Goal: Task Accomplishment & Management: Manage account settings

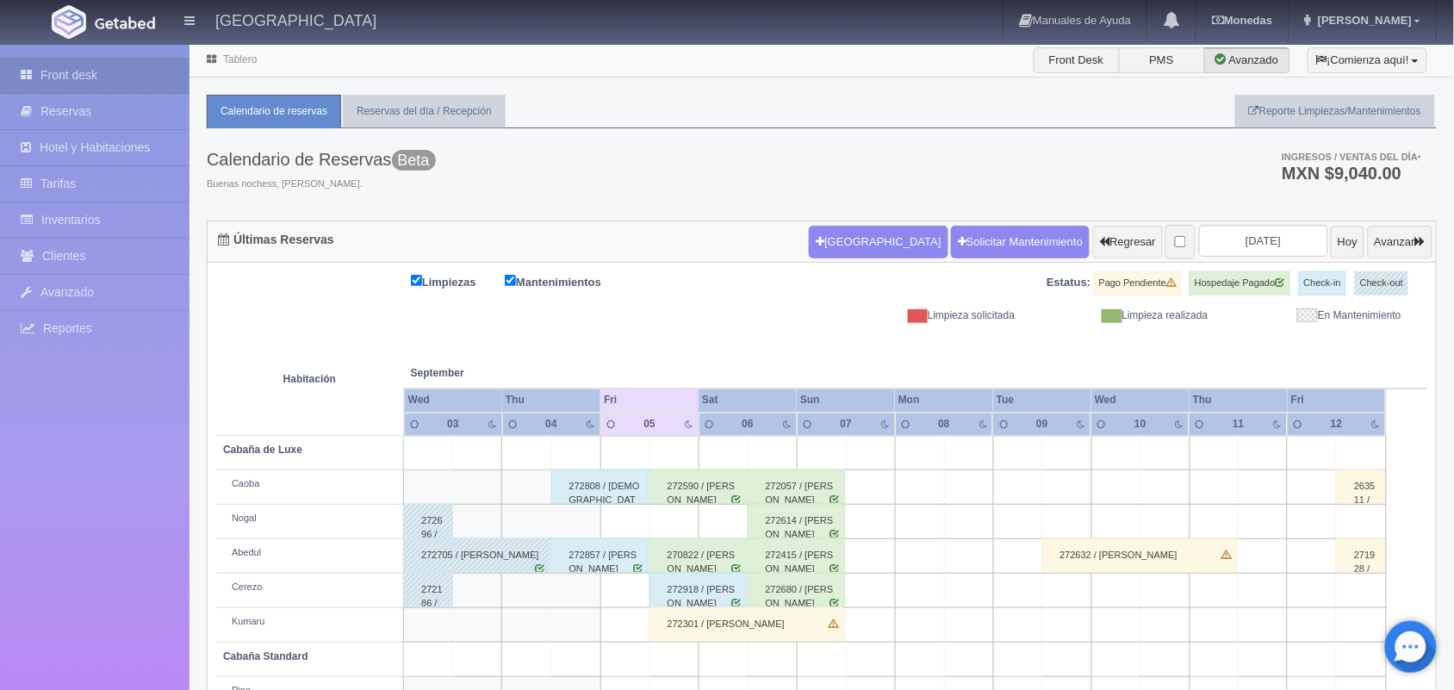
click at [233, 54] on link "Tablero" at bounding box center [240, 59] width 34 height 12
click at [239, 65] on link "Tablero" at bounding box center [240, 59] width 34 height 12
click at [1397, 23] on span "Mariana" at bounding box center [1363, 20] width 98 height 13
click at [1378, 83] on link "Salir / Log Out" at bounding box center [1367, 82] width 136 height 22
click at [1259, 243] on input "[DATE]" at bounding box center [1263, 241] width 129 height 32
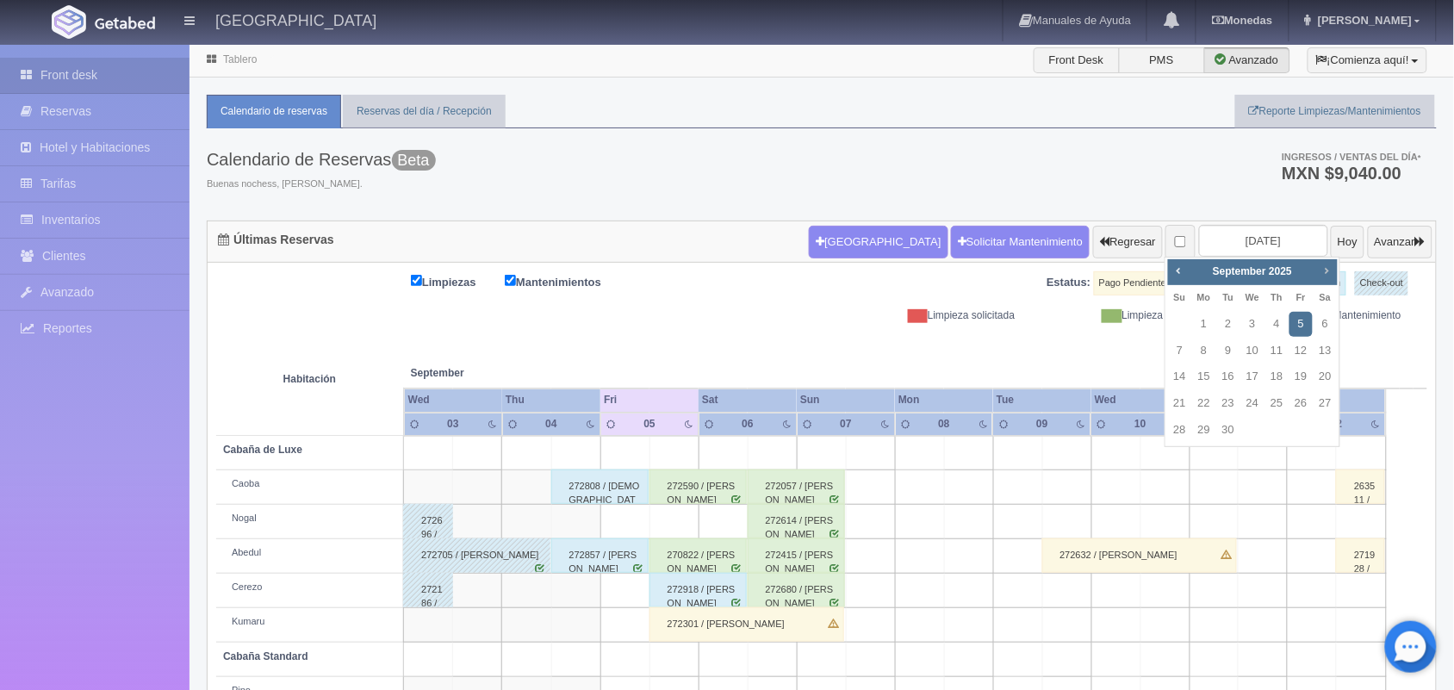
click at [1329, 268] on span "Next" at bounding box center [1327, 271] width 14 height 14
click at [1318, 350] on link "11" at bounding box center [1326, 351] width 22 height 25
type input "2025-10-11"
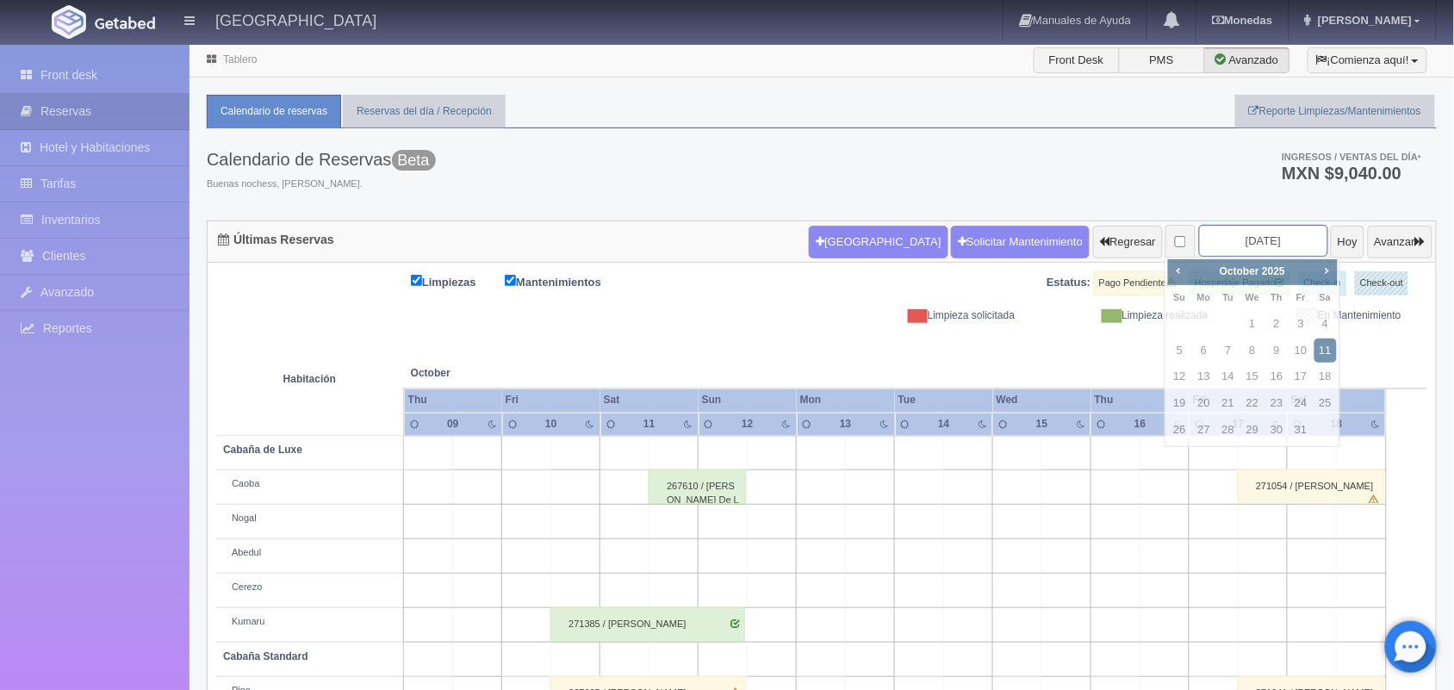
click at [1246, 243] on input "2025-10-11" at bounding box center [1263, 241] width 129 height 32
click at [1331, 247] on button "Hoy" at bounding box center [1348, 242] width 34 height 33
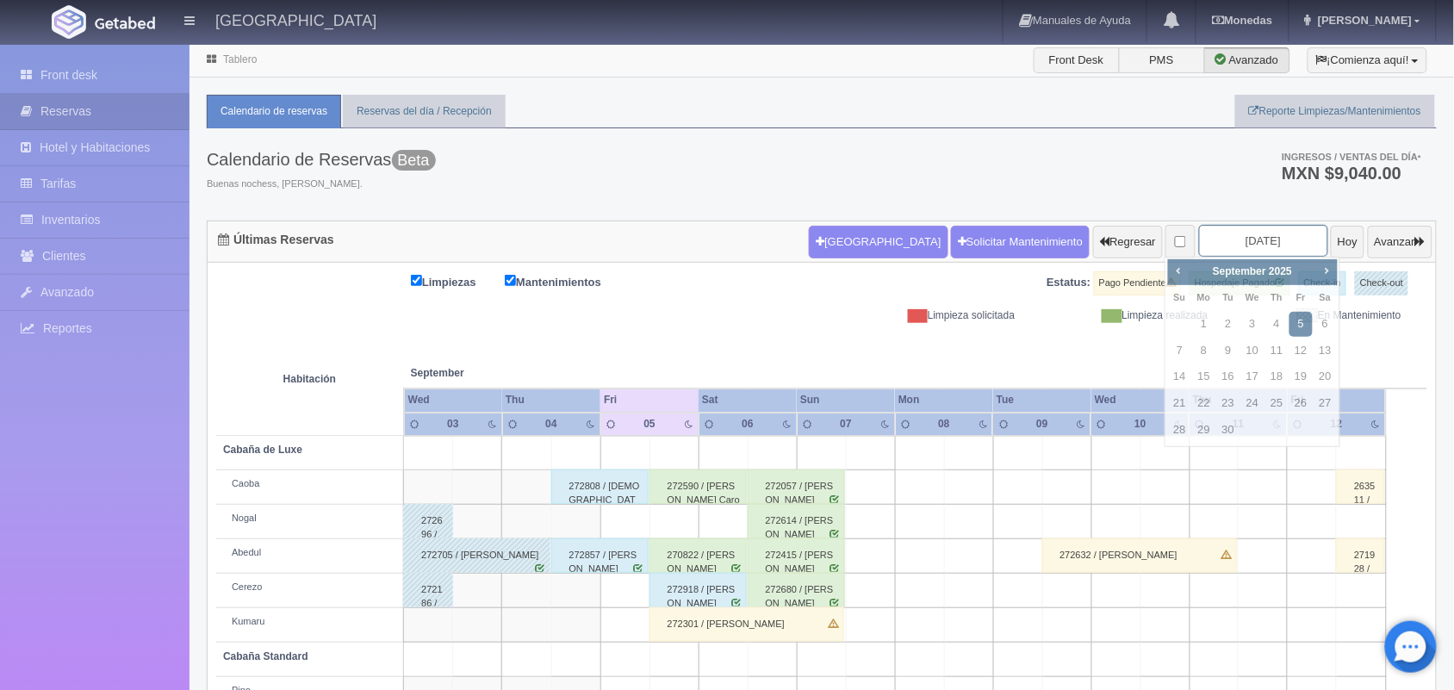
click at [1239, 244] on input "[DATE]" at bounding box center [1263, 241] width 129 height 32
click at [1329, 265] on span "Next" at bounding box center [1327, 271] width 14 height 14
click at [1315, 321] on link "4" at bounding box center [1326, 324] width 22 height 25
type input "[DATE]"
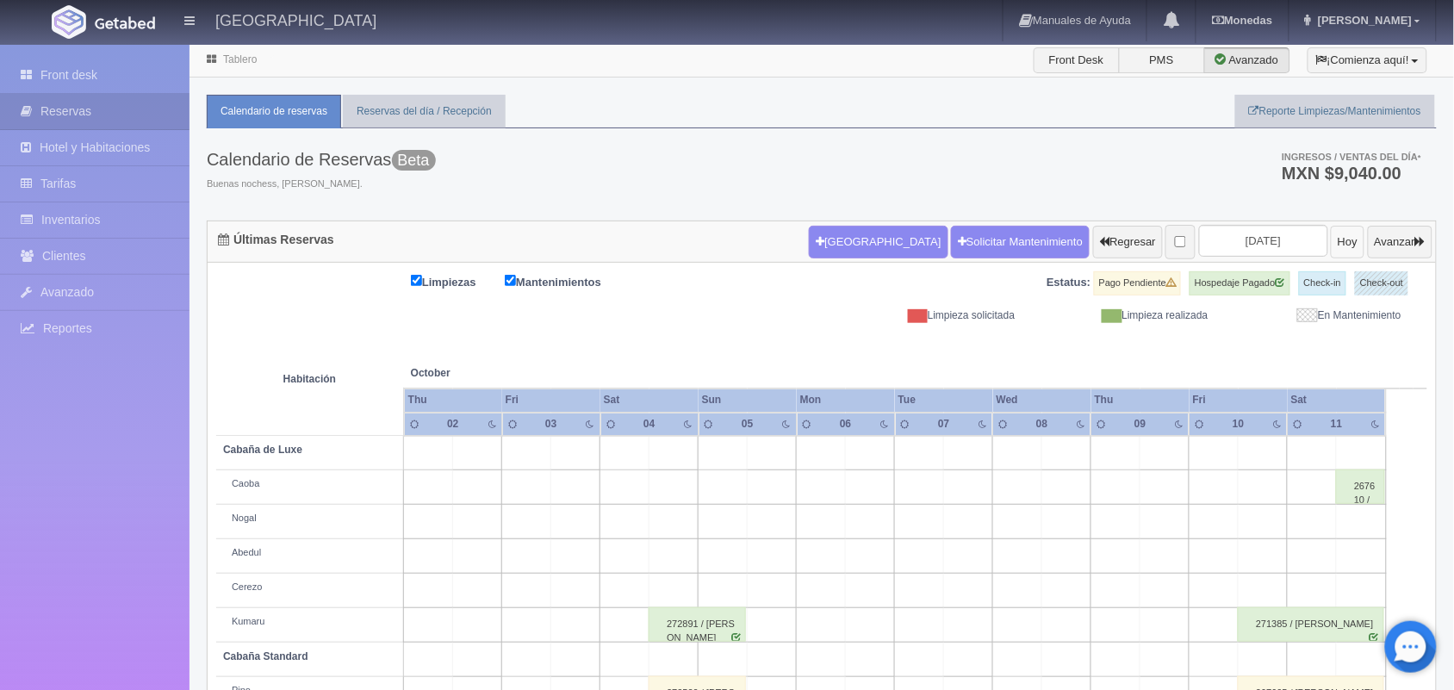
click at [1331, 247] on button "Hoy" at bounding box center [1348, 242] width 34 height 33
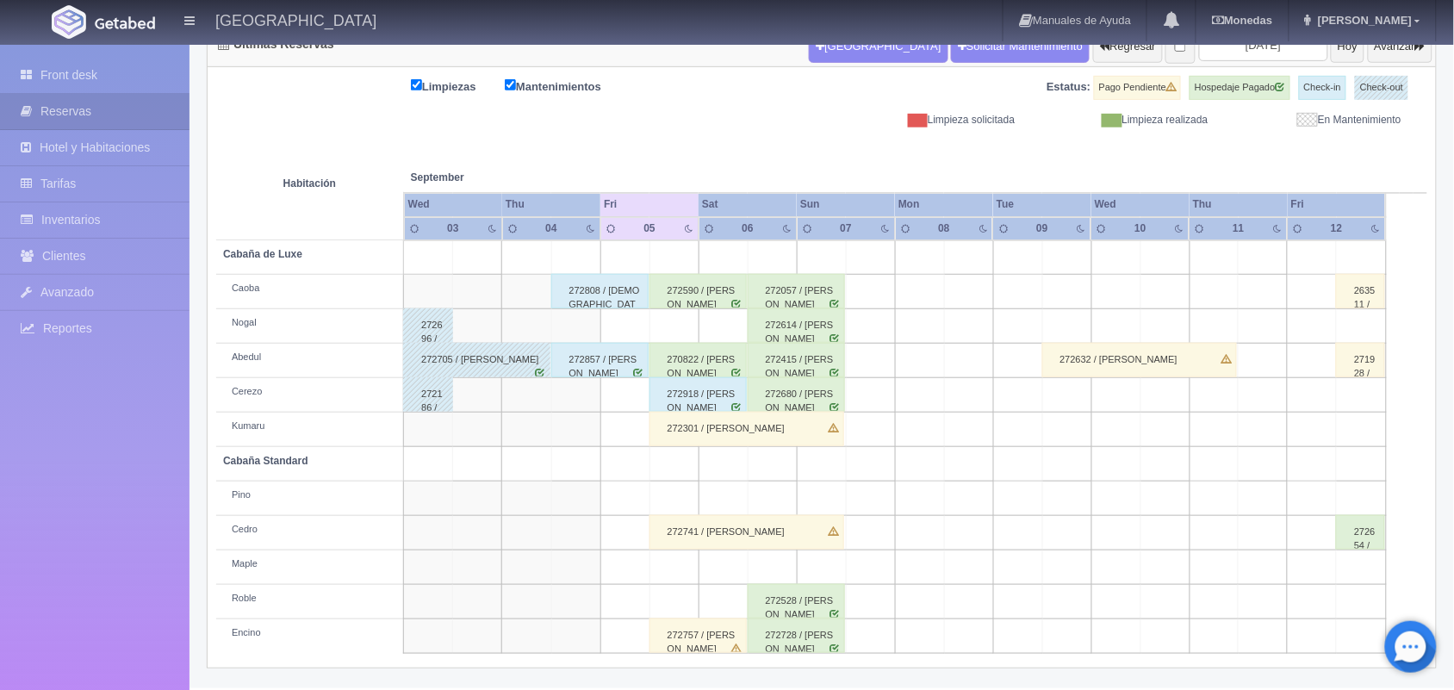
scroll to position [196, 0]
click at [768, 429] on div "272301 / ana laura cuevas pinto" at bounding box center [747, 429] width 195 height 34
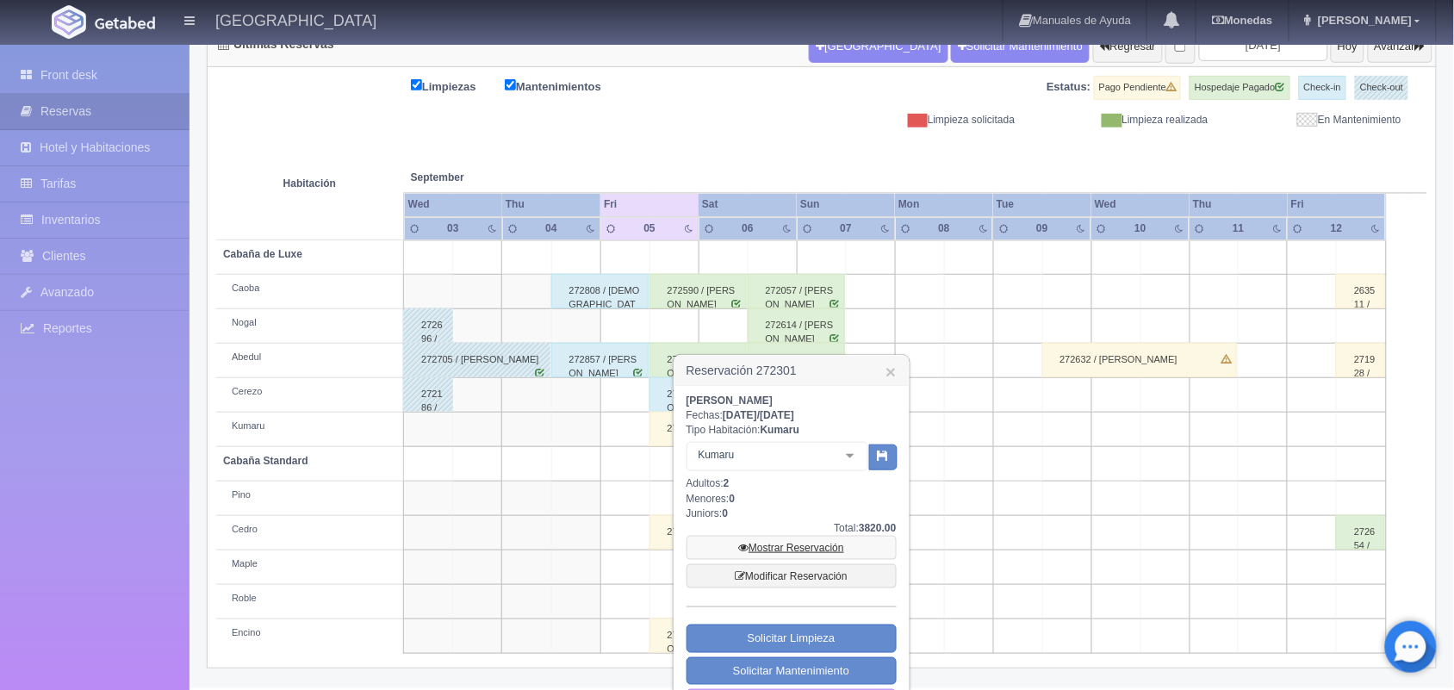
click at [784, 550] on link "Mostrar Reservación" at bounding box center [792, 548] width 210 height 24
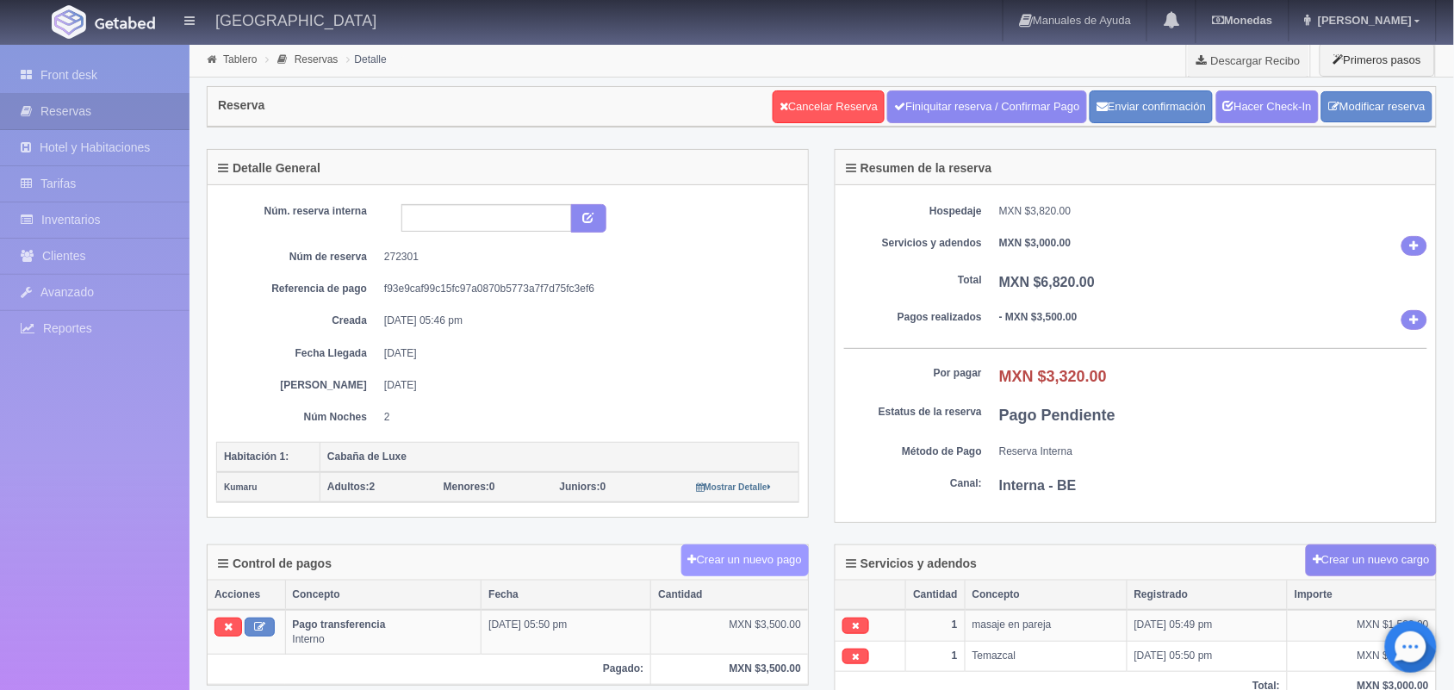
click at [769, 569] on button "Crear un nuevo pago" at bounding box center [744, 560] width 127 height 32
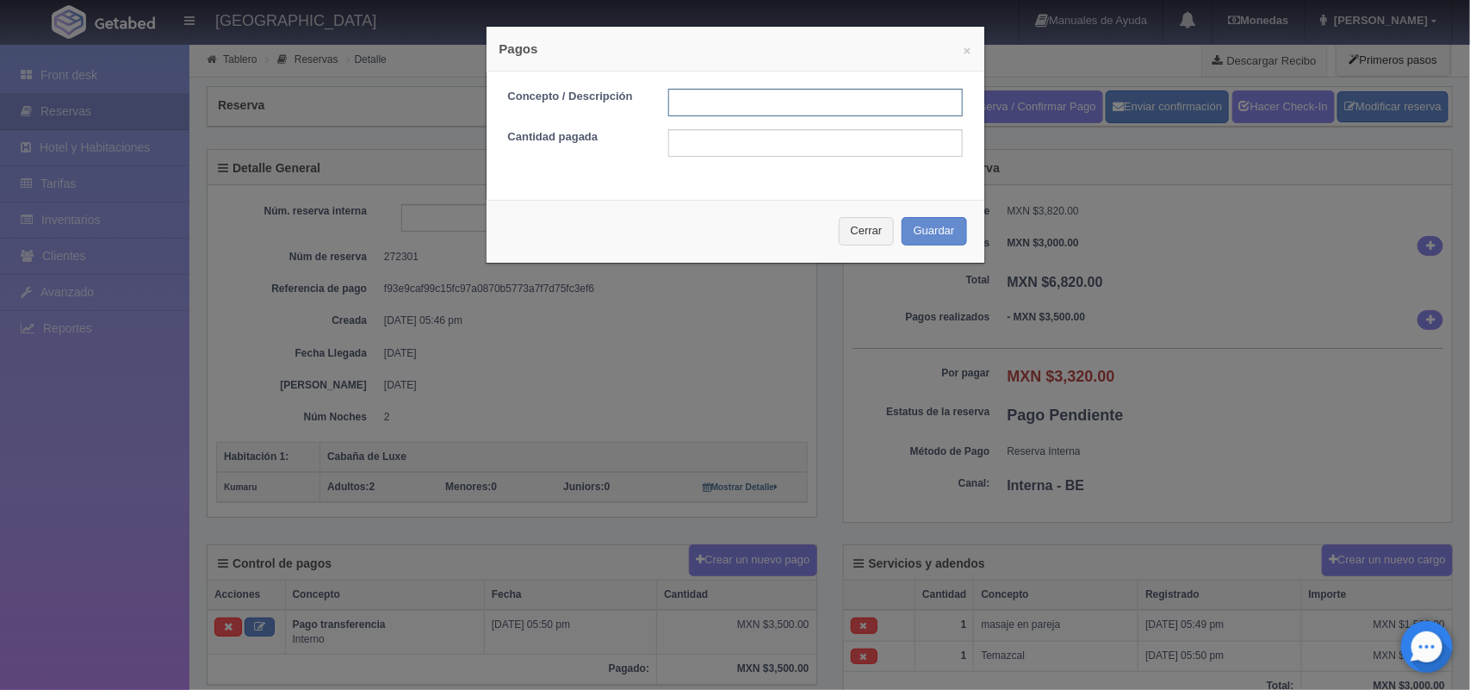
click at [754, 96] on input "text" at bounding box center [815, 103] width 295 height 28
click at [761, 148] on input "text" at bounding box center [815, 143] width 295 height 28
click at [722, 105] on input "Pago transferencia" at bounding box center [815, 103] width 295 height 28
click at [836, 108] on input "Pago transferencia" at bounding box center [815, 103] width 295 height 28
type input "P"
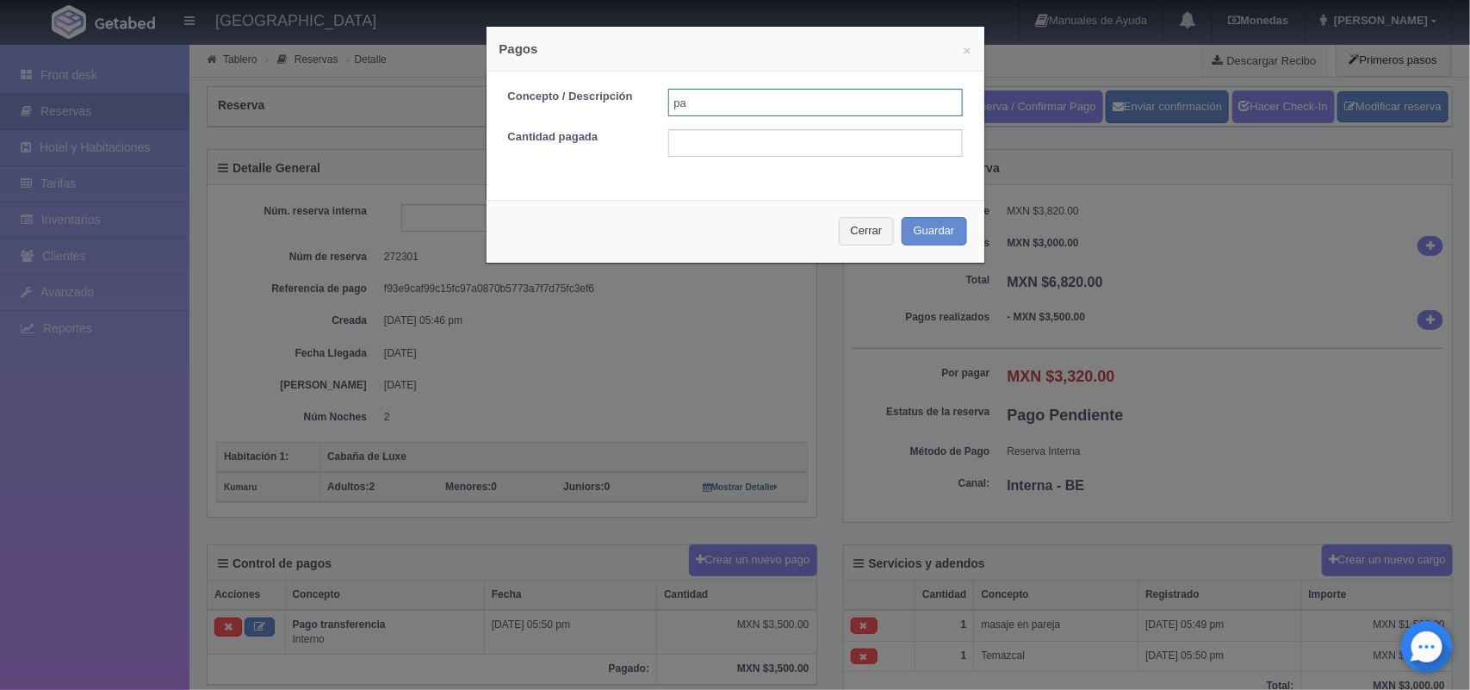
type input "pago con tarjeta"
click at [728, 153] on input "text" at bounding box center [815, 143] width 295 height 28
type input "3320"
click at [935, 225] on button "Guardar" at bounding box center [934, 231] width 65 height 28
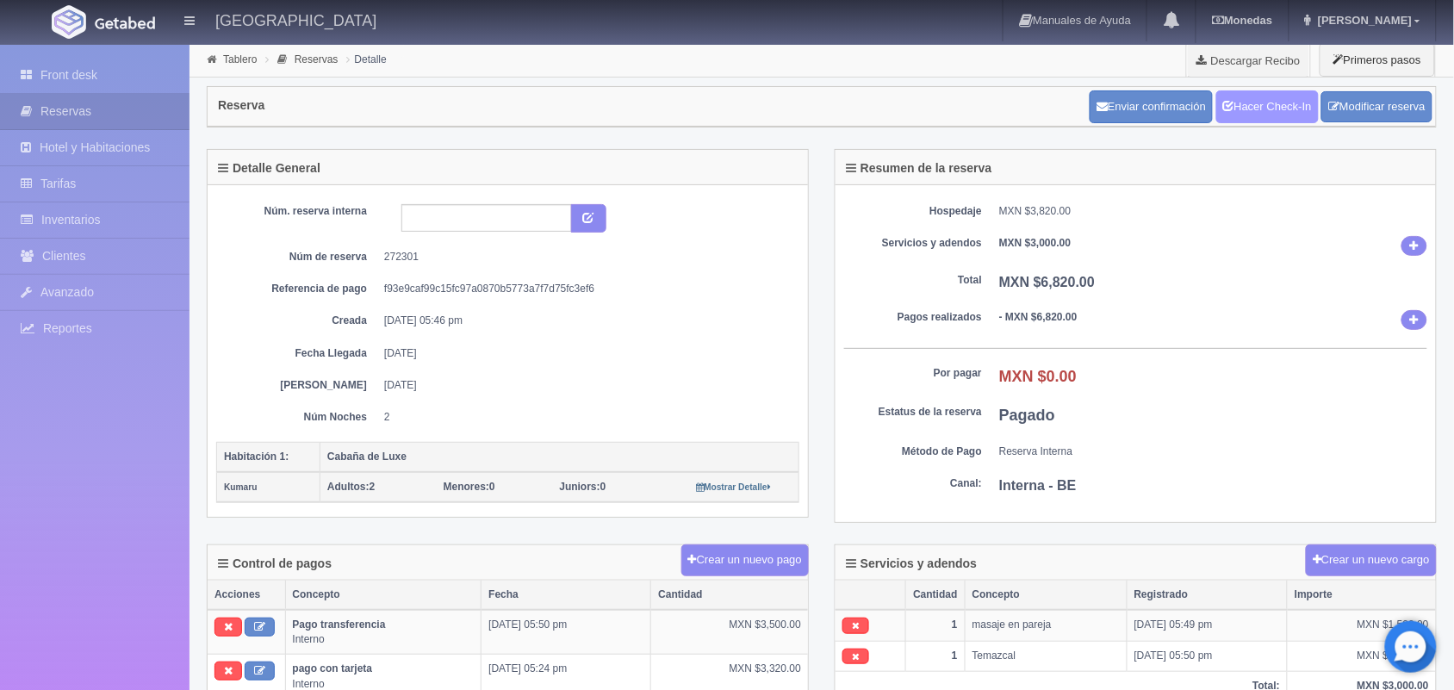
click at [1259, 113] on link "Hacer Check-In" at bounding box center [1267, 106] width 103 height 33
click at [93, 71] on link "Front desk" at bounding box center [95, 75] width 190 height 35
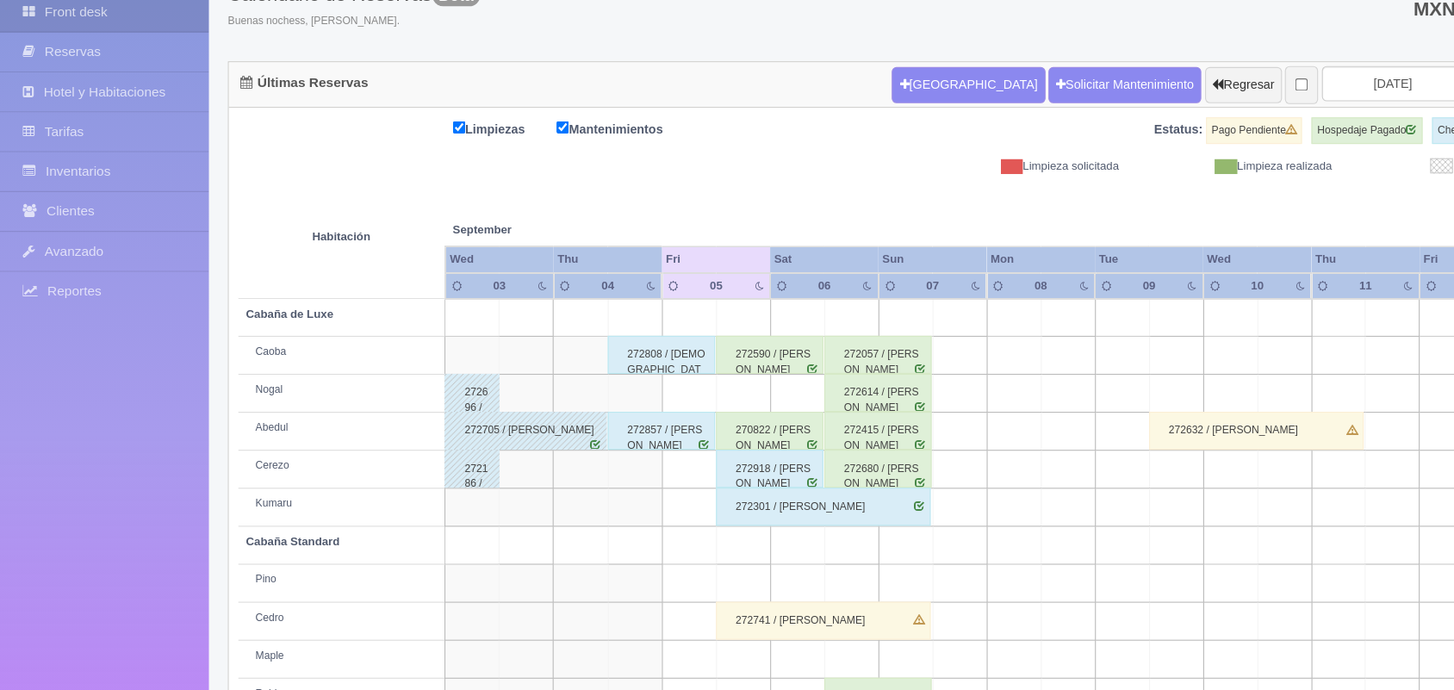
scroll to position [100, 0]
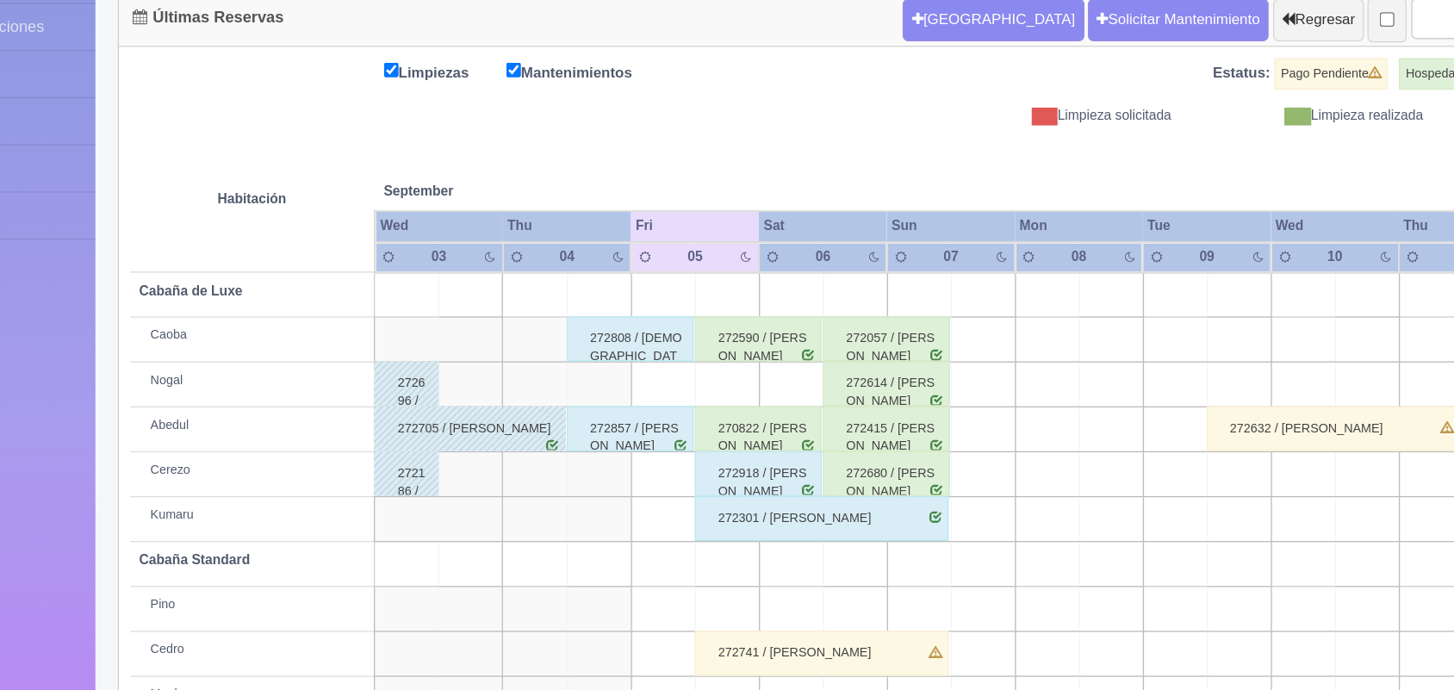
click at [837, 454] on div "272415 / [PERSON_NAME]" at bounding box center [796, 455] width 97 height 34
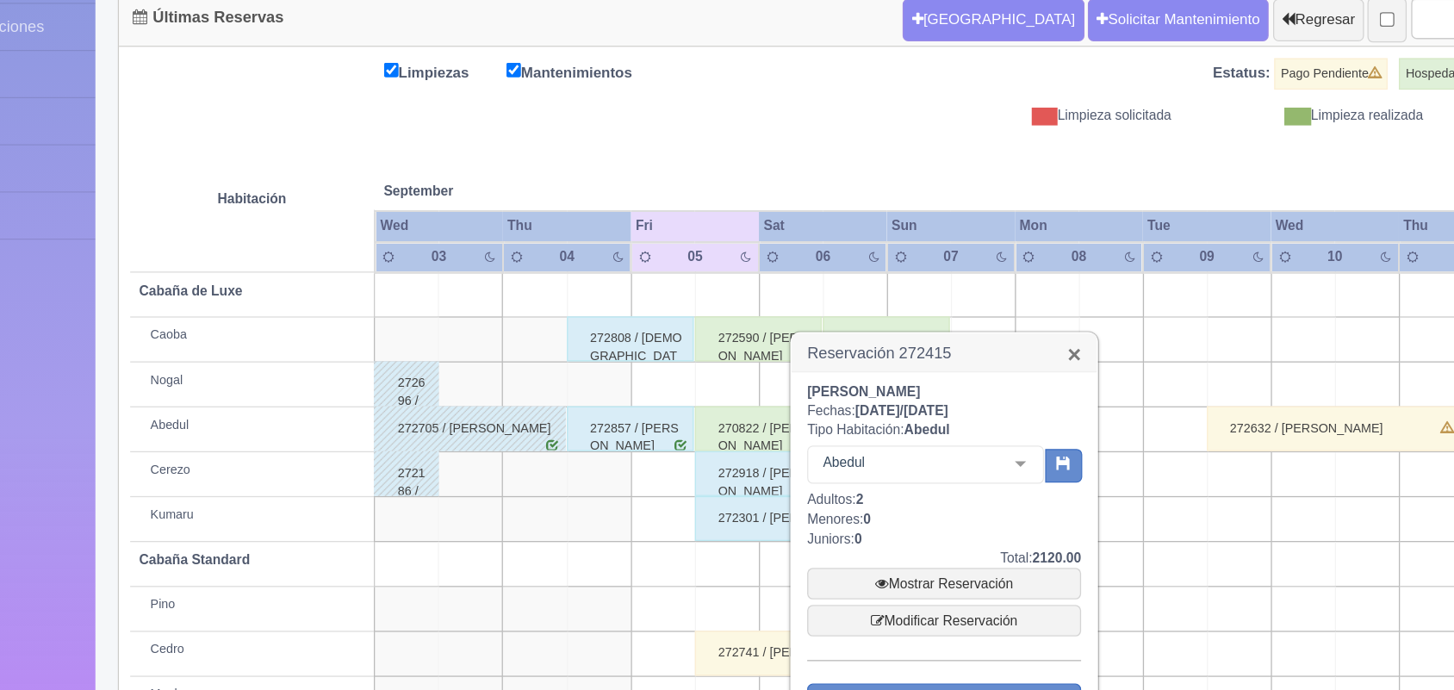
click at [941, 397] on link "×" at bounding box center [940, 398] width 10 height 18
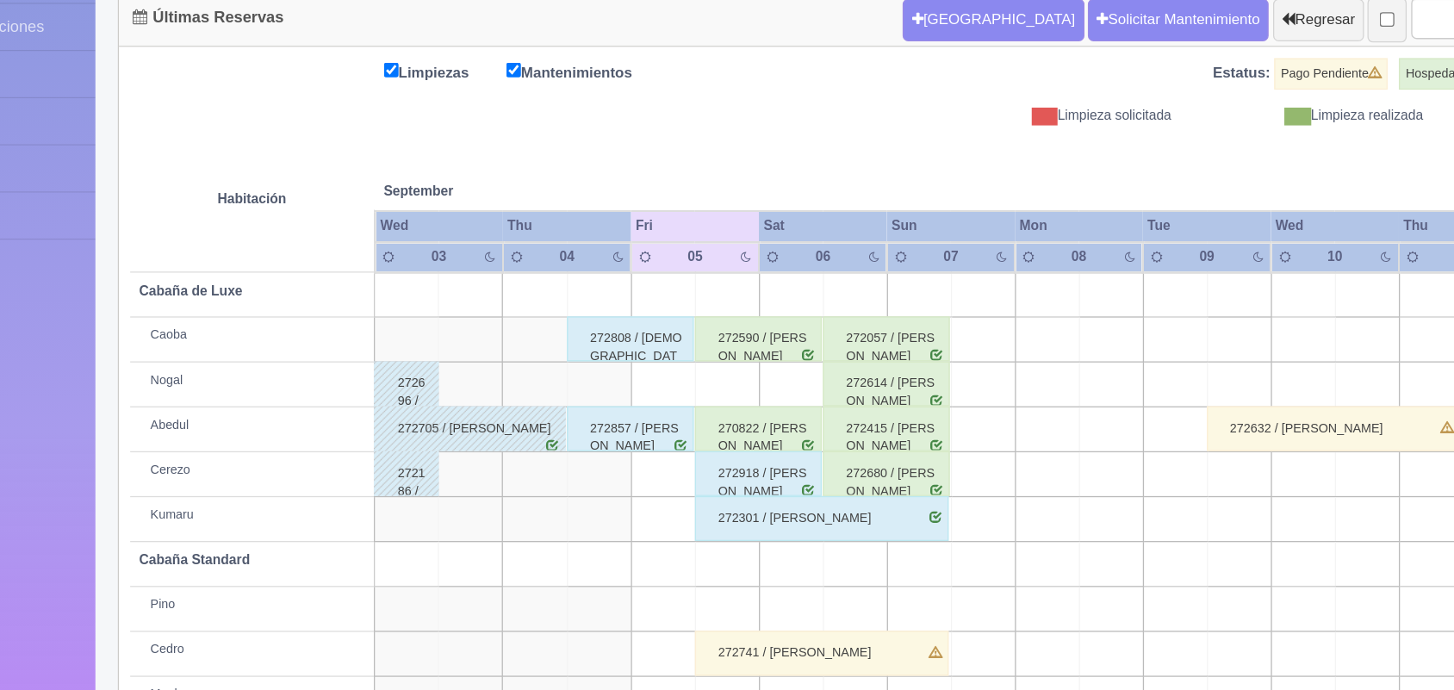
click at [702, 469] on div "270822 / [PERSON_NAME]" at bounding box center [698, 455] width 97 height 34
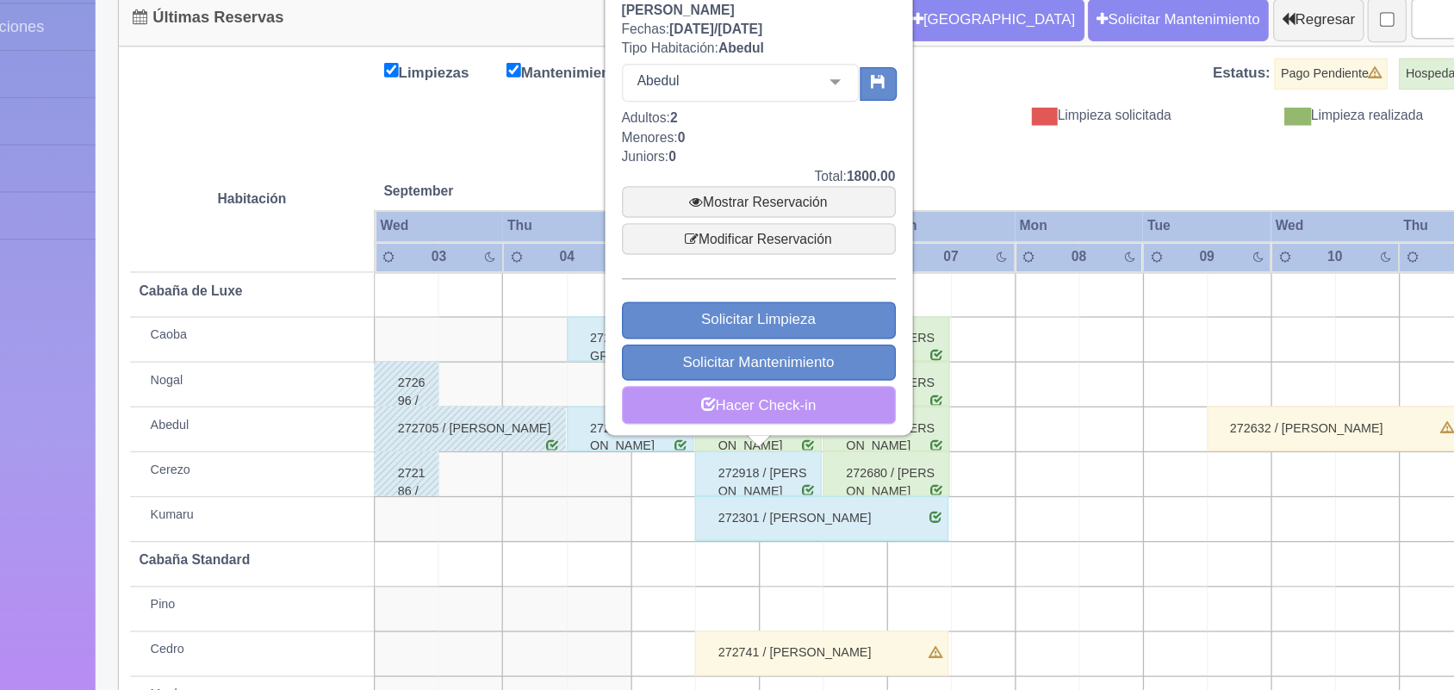
click at [719, 440] on link "Hacer Check-in" at bounding box center [699, 437] width 210 height 29
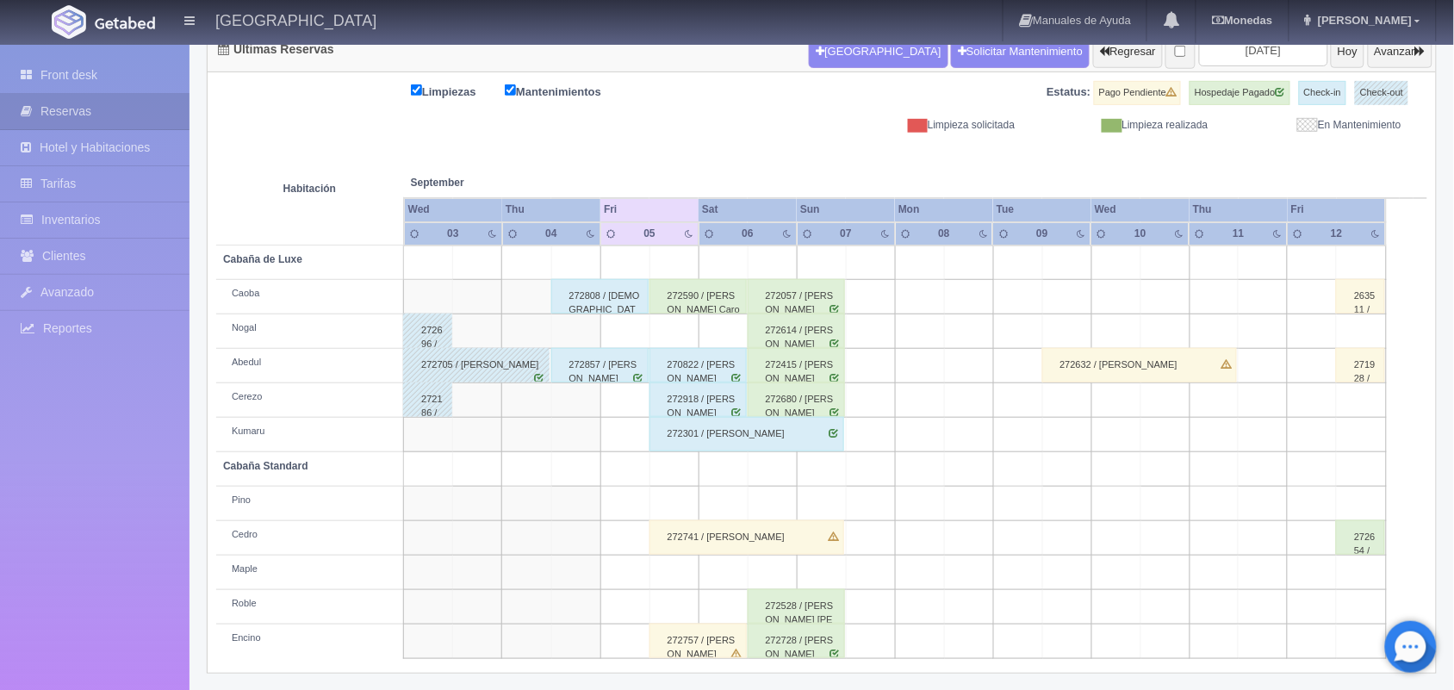
scroll to position [191, 0]
click at [597, 432] on td at bounding box center [575, 434] width 49 height 34
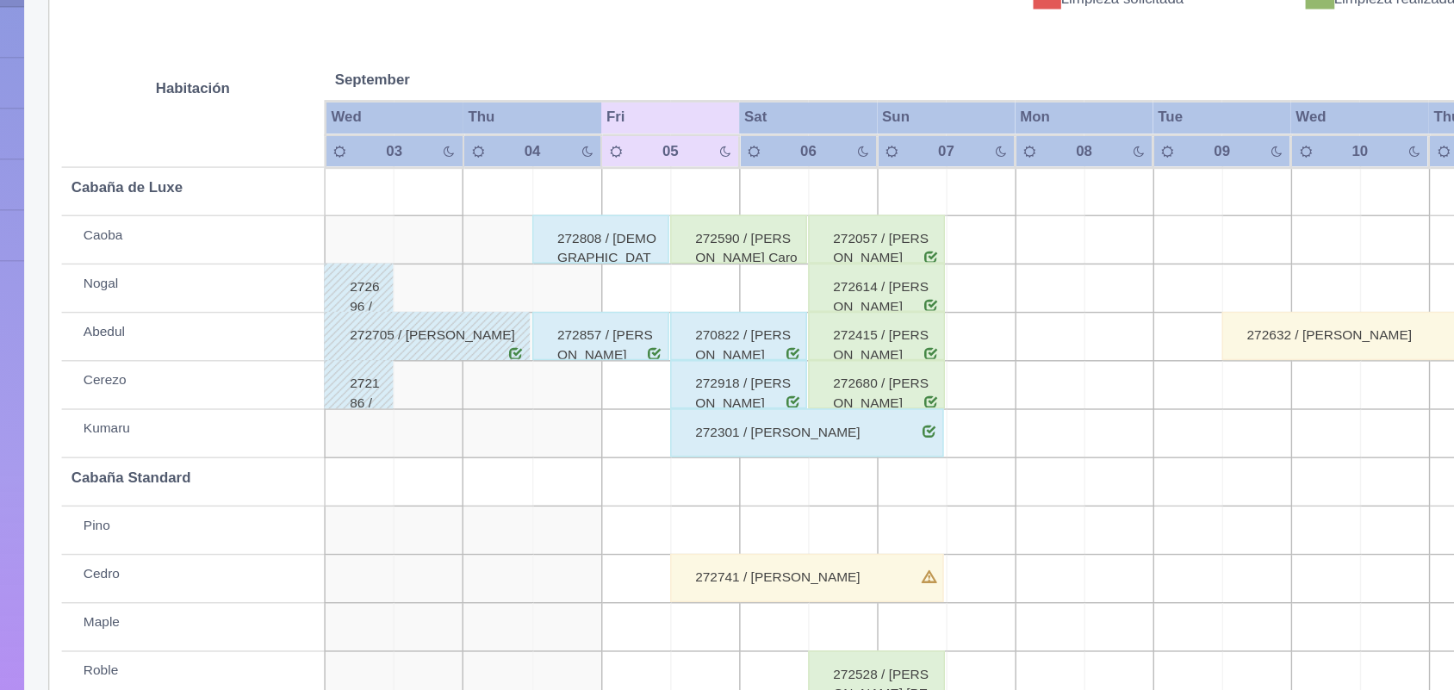
scroll to position [196, 0]
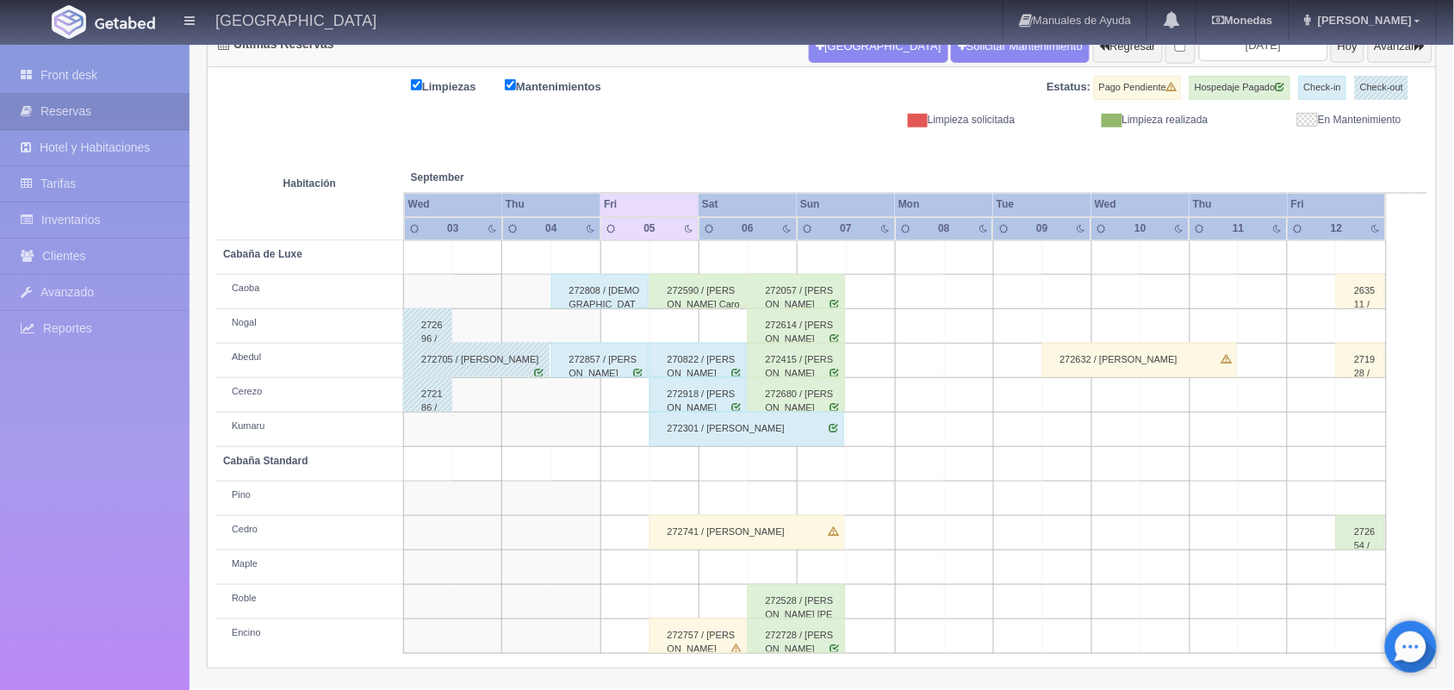
click at [704, 295] on div "272590 / [PERSON_NAME]" at bounding box center [698, 291] width 97 height 34
